Goal: Task Accomplishment & Management: Use online tool/utility

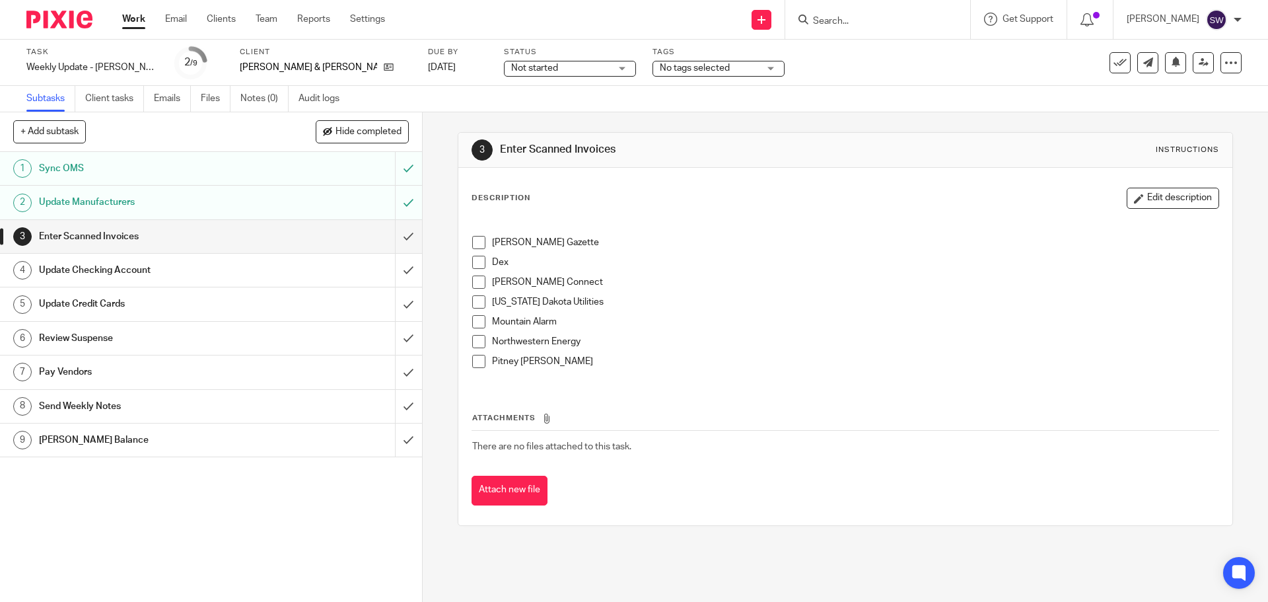
click at [475, 246] on span at bounding box center [478, 242] width 13 height 13
click at [475, 269] on li "Dex" at bounding box center [845, 266] width 746 height 20
click at [472, 262] on span at bounding box center [478, 262] width 13 height 13
drag, startPoint x: 473, startPoint y: 280, endPoint x: 462, endPoint y: 271, distance: 14.7
click at [474, 280] on span at bounding box center [478, 281] width 13 height 13
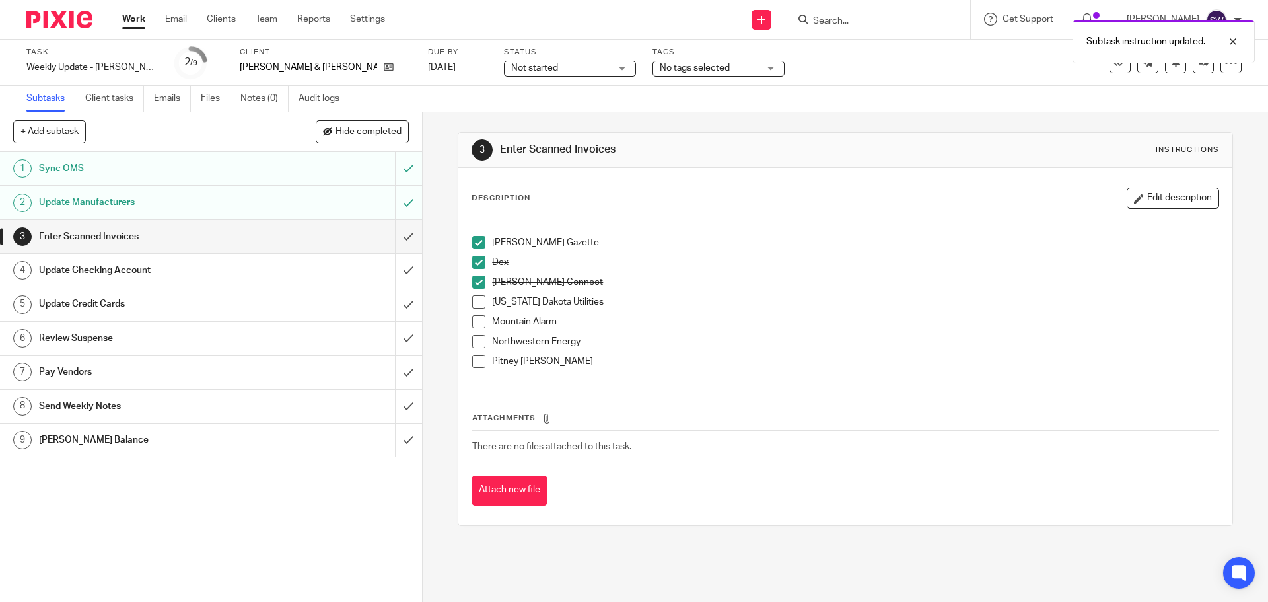
click at [472, 304] on span at bounding box center [478, 301] width 13 height 13
click at [479, 322] on span at bounding box center [478, 321] width 13 height 13
click at [478, 343] on span at bounding box center [478, 341] width 13 height 13
click at [472, 360] on span at bounding box center [478, 361] width 13 height 13
click at [394, 235] on input "submit" at bounding box center [211, 236] width 422 height 33
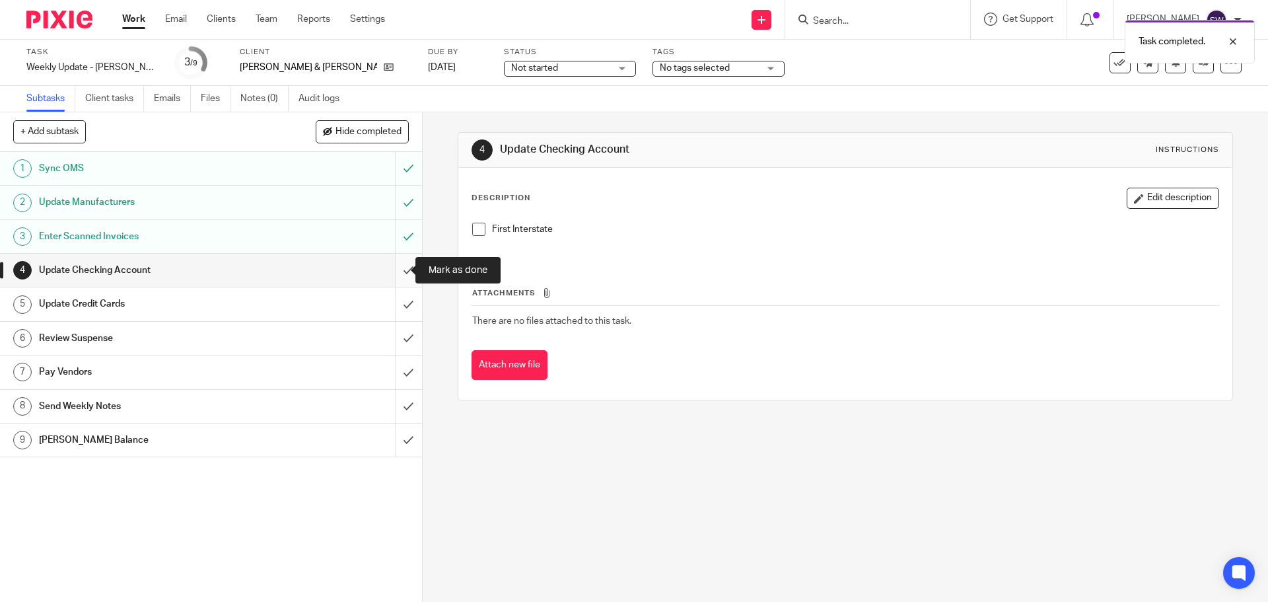
click at [400, 269] on input "submit" at bounding box center [211, 270] width 422 height 33
